Goal: Navigation & Orientation: Find specific page/section

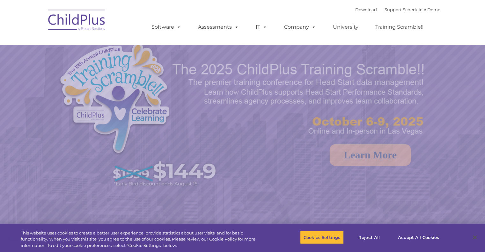
select select "MEDIUM"
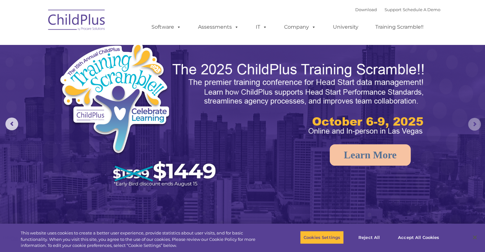
click at [477, 120] on rs-arrow at bounding box center [474, 124] width 13 height 13
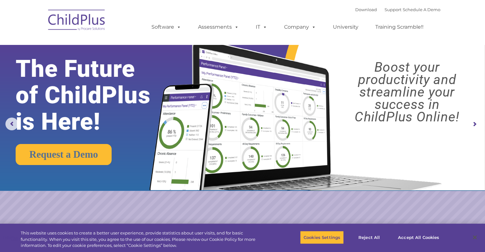
drag, startPoint x: 477, startPoint y: 120, endPoint x: 197, endPoint y: 4, distance: 303.2
click at [197, 4] on nav "Download Support | Schedule A Demo  MENU MENU Software ChildPlus: The original…" at bounding box center [242, 22] width 485 height 45
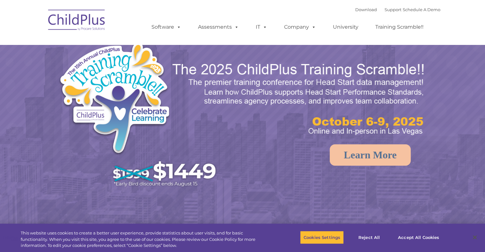
select select "MEDIUM"
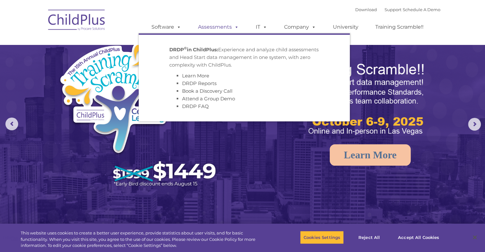
click at [234, 26] on span at bounding box center [235, 27] width 7 height 6
